Goal: Find specific page/section: Find specific page/section

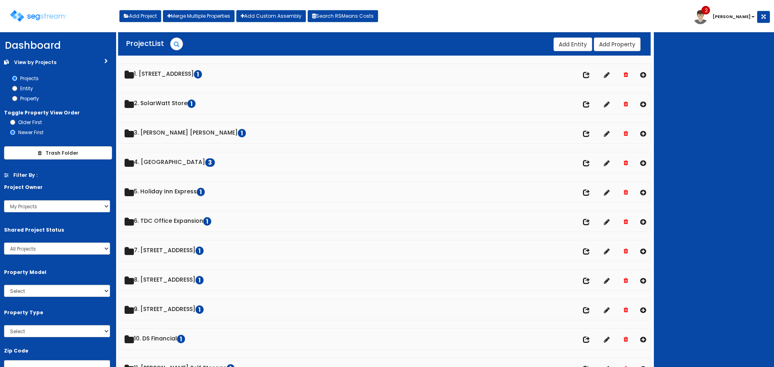
click at [174, 76] on link "1. [STREET_ADDRESS]" at bounding box center [385, 74] width 532 height 21
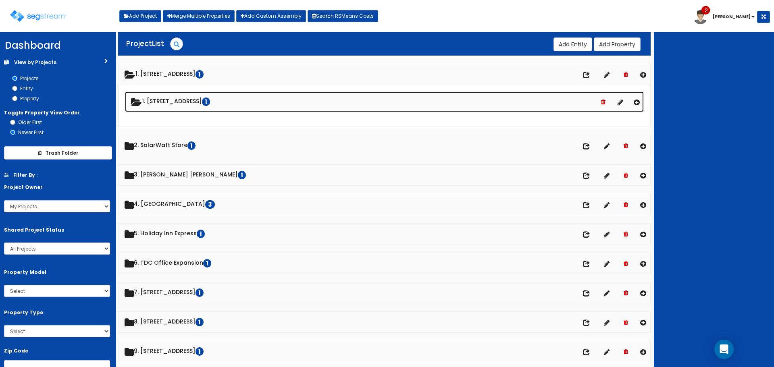
click at [163, 104] on link "1. [STREET_ADDRESS]" at bounding box center [384, 102] width 519 height 21
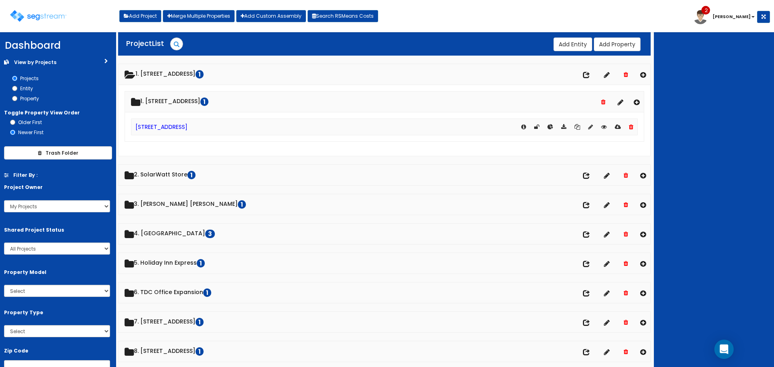
click at [163, 120] on div "[STREET_ADDRESS]" at bounding box center [384, 127] width 507 height 17
click at [163, 125] on link "[STREET_ADDRESS]" at bounding box center [162, 127] width 52 height 8
